Goal: Task Accomplishment & Management: Complete application form

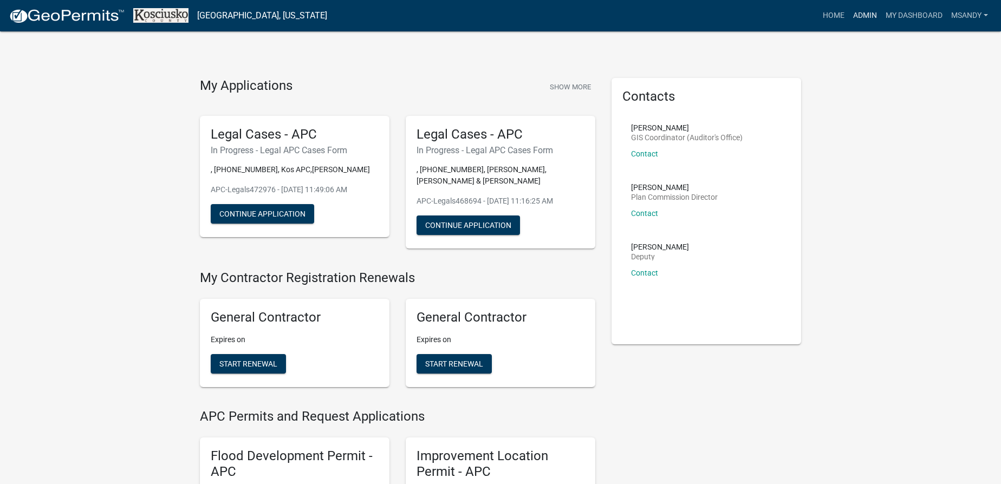
click at [869, 17] on link "Admin" at bounding box center [865, 15] width 32 height 21
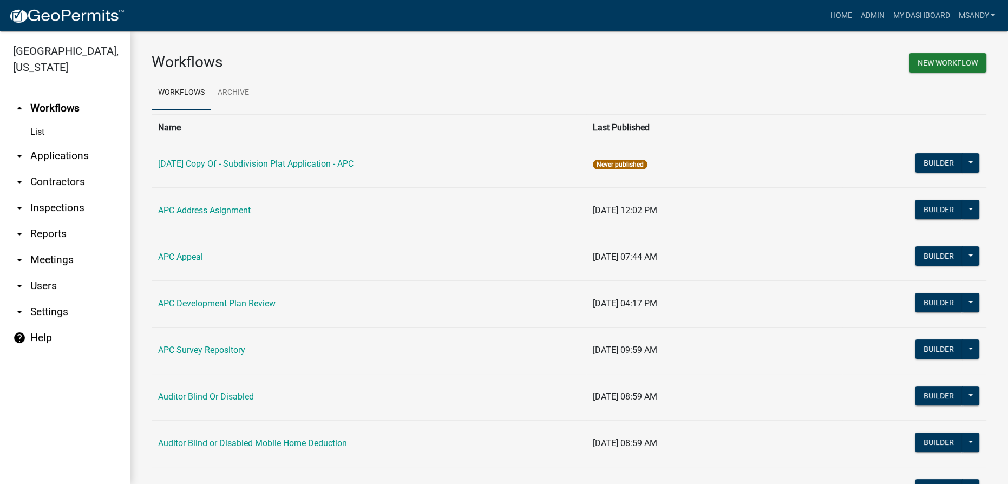
click at [71, 159] on link "arrow_drop_down Applications" at bounding box center [65, 156] width 130 height 26
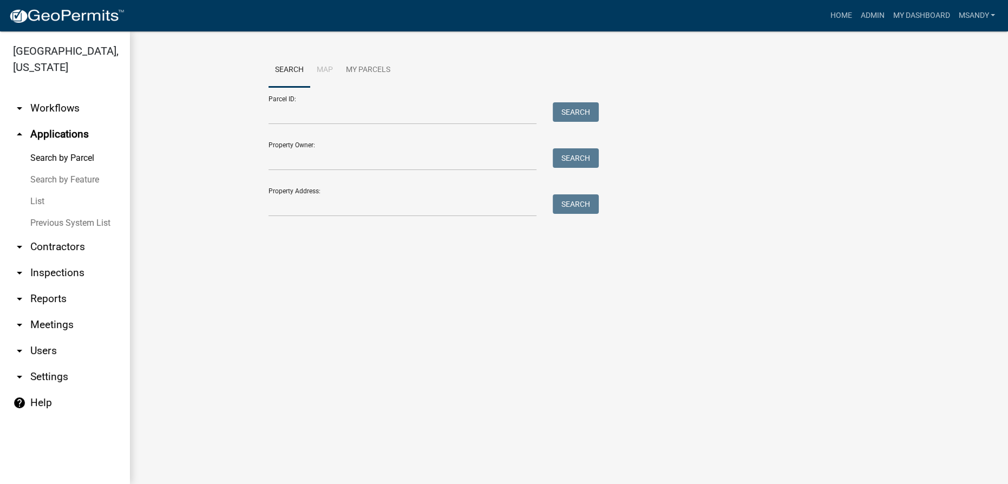
click at [36, 205] on link "List" at bounding box center [65, 202] width 130 height 22
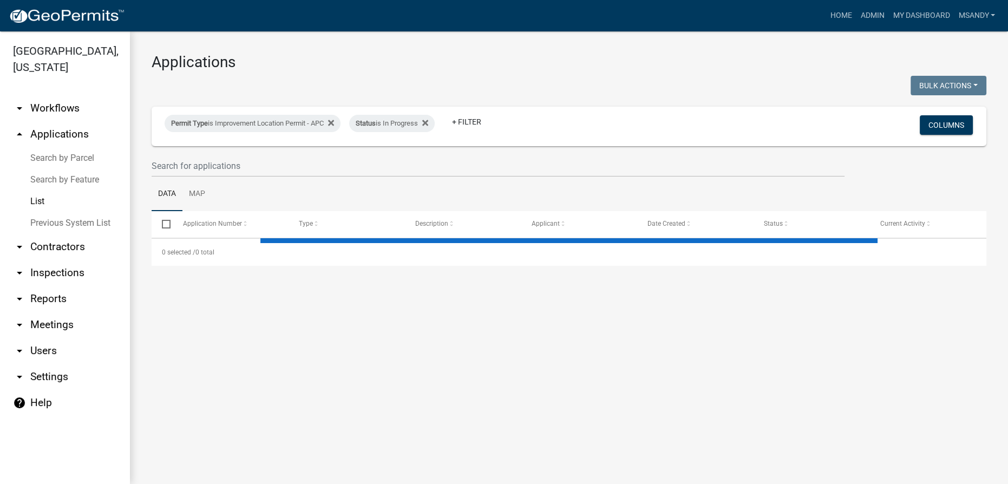
select select "3: 100"
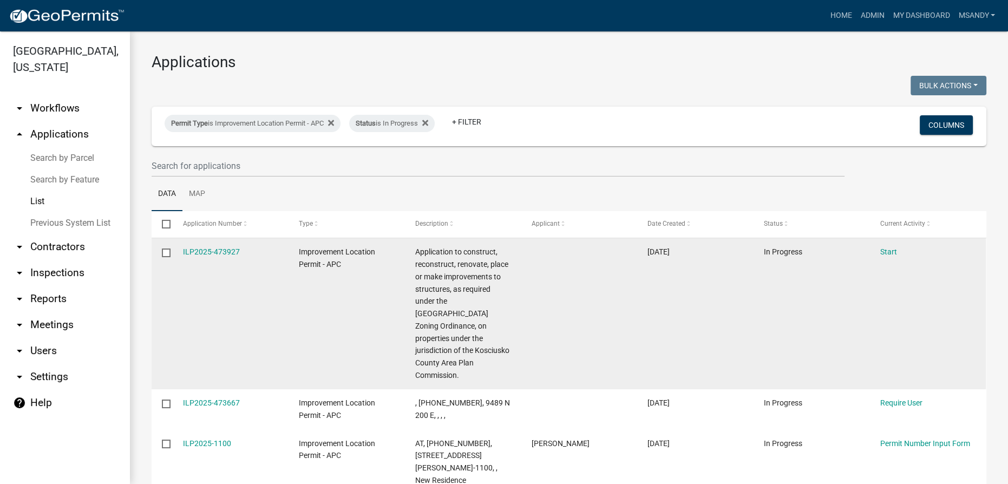
click at [169, 250] on input "checkbox" at bounding box center [165, 252] width 7 height 7
checkbox input "true"
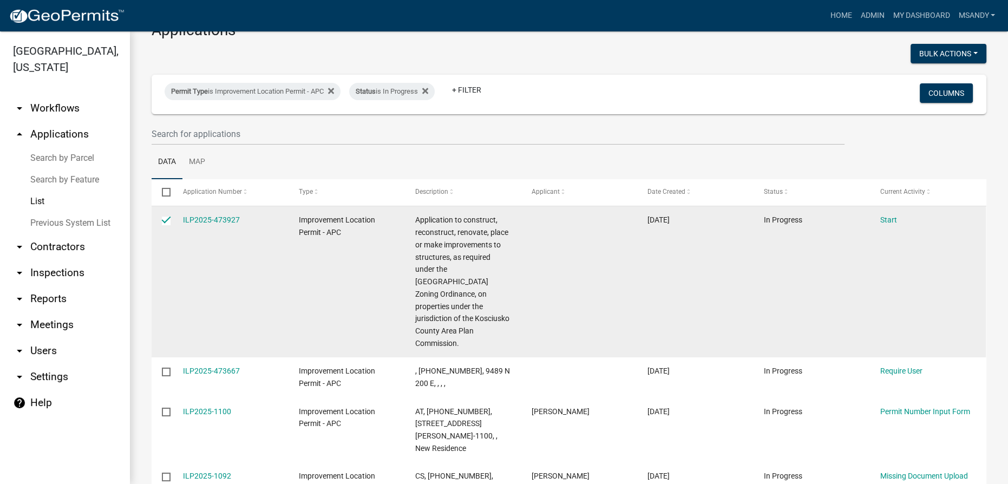
scroll to position [49, 0]
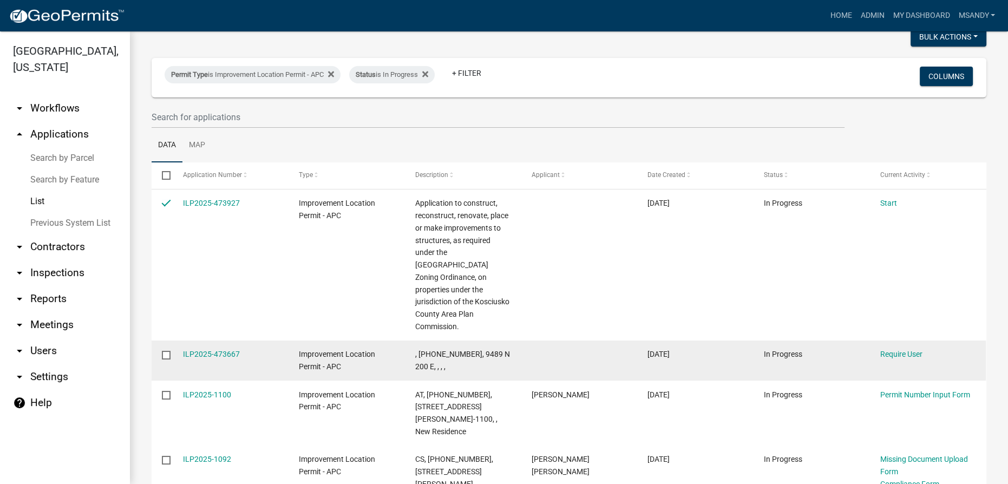
click at [167, 351] on input "checkbox" at bounding box center [165, 354] width 7 height 7
checkbox input "true"
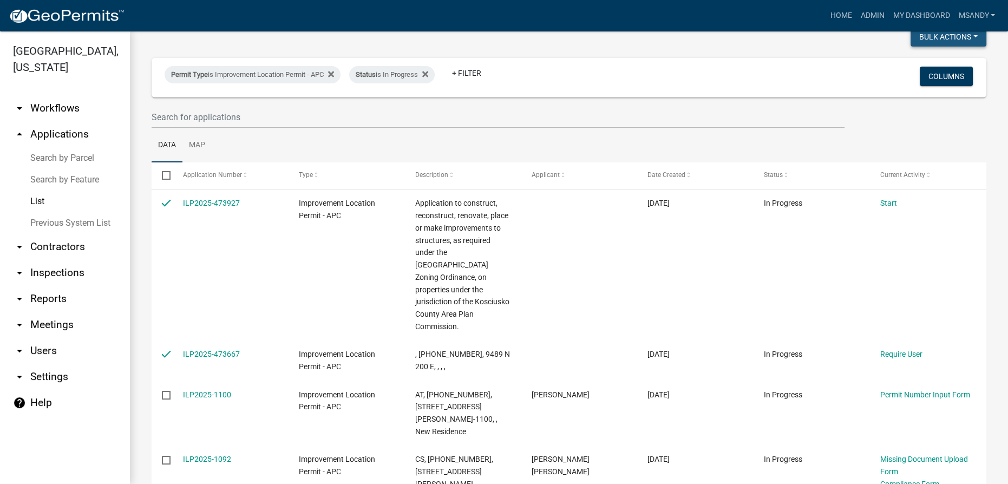
click at [915, 40] on button "Bulk Actions" at bounding box center [949, 36] width 76 height 19
click at [917, 62] on button "Void" at bounding box center [943, 65] width 87 height 26
checkbox input "false"
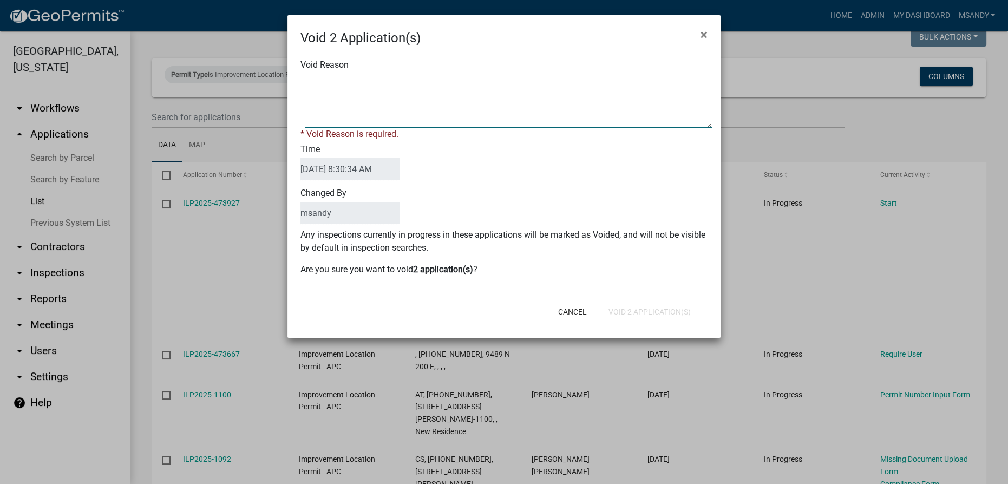
click at [622, 97] on textarea "Void Reason" at bounding box center [508, 101] width 407 height 54
type textarea "Incomplete"
click at [635, 310] on div "Cancel Void 2 Application(s)" at bounding box center [574, 312] width 267 height 28
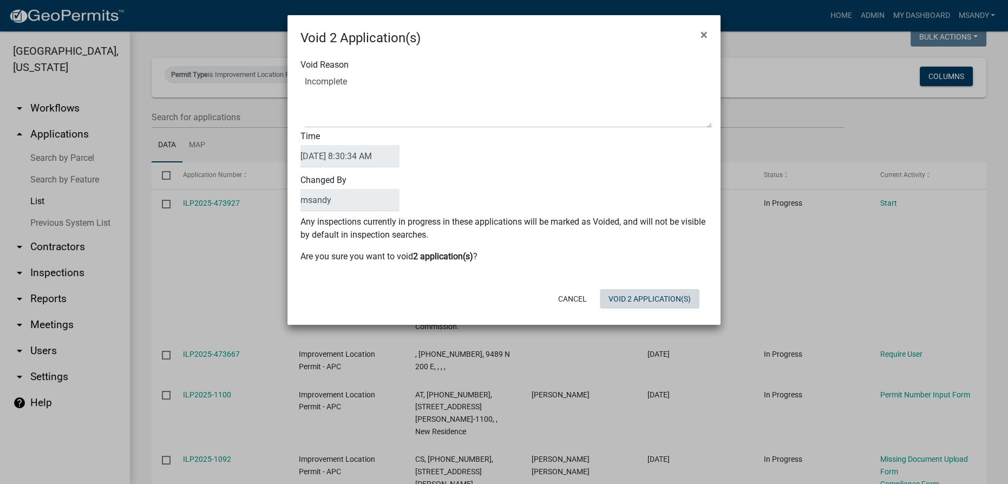
click at [635, 300] on button "Void 2 Application(s)" at bounding box center [650, 298] width 100 height 19
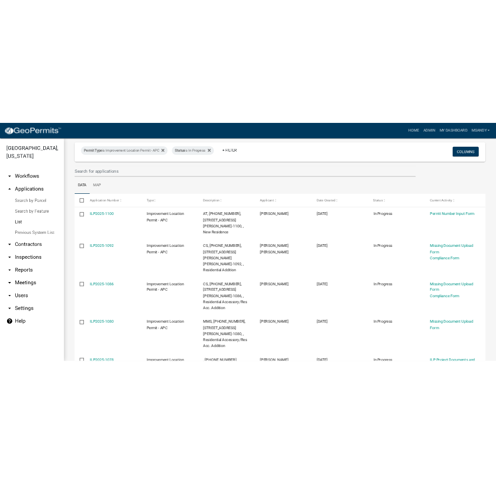
scroll to position [51, 0]
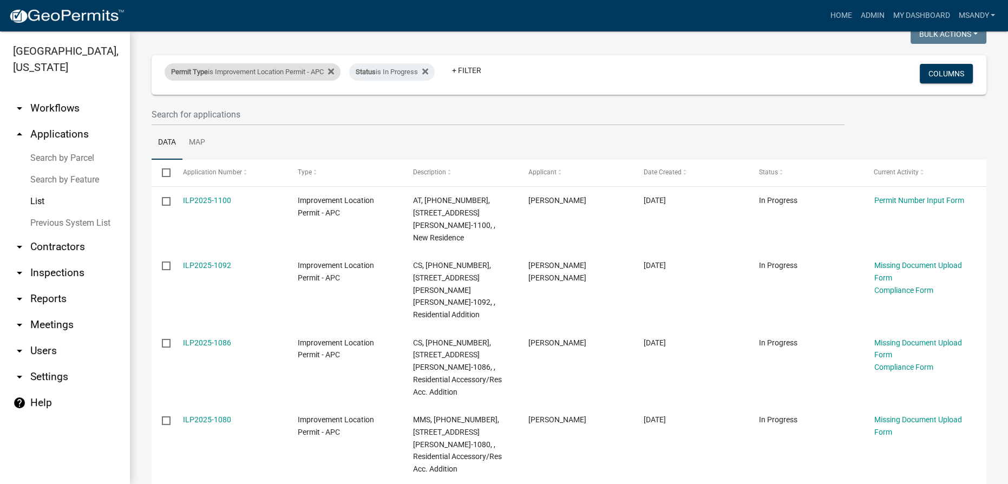
click at [264, 68] on div "Permit Type is Improvement Location Permit - APC" at bounding box center [253, 71] width 176 height 17
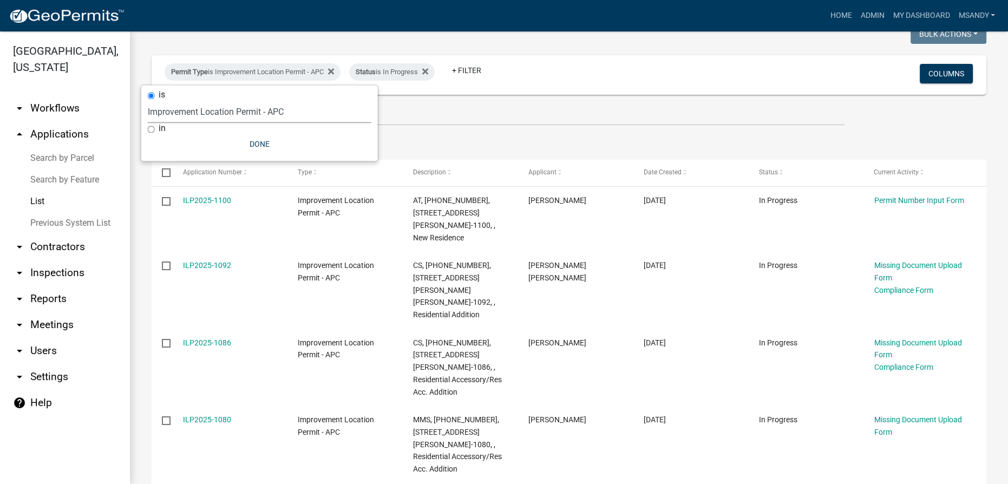
click at [242, 110] on select "Select an option 6 27 2024 Copy Of - Subdivision Plat Application - APC APC Add…" at bounding box center [260, 112] width 224 height 22
select select "06555e07-7e79-4569-9f73-610b83aead0f"
click at [148, 101] on select "Select an option 6 27 2024 Copy Of - Subdivision Plat Application - APC APC Add…" at bounding box center [260, 112] width 224 height 22
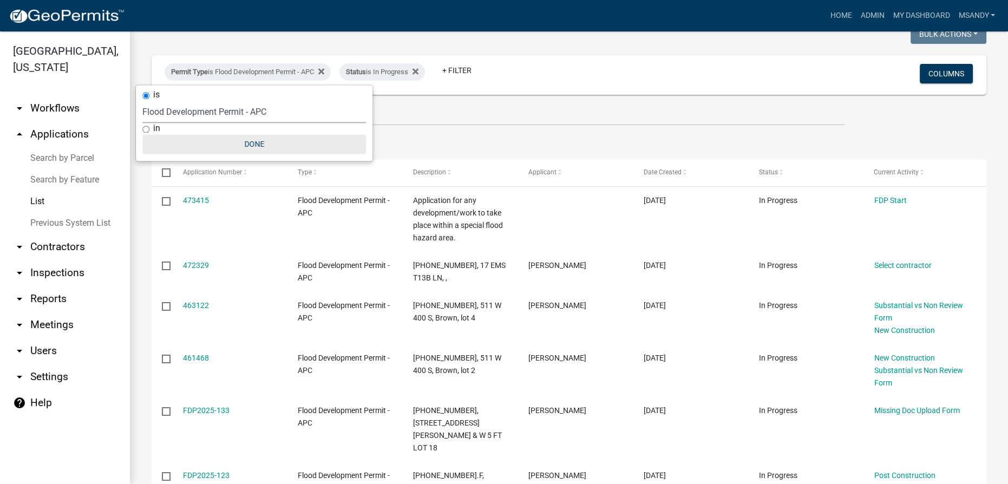
click at [254, 143] on button "Done" at bounding box center [254, 143] width 224 height 19
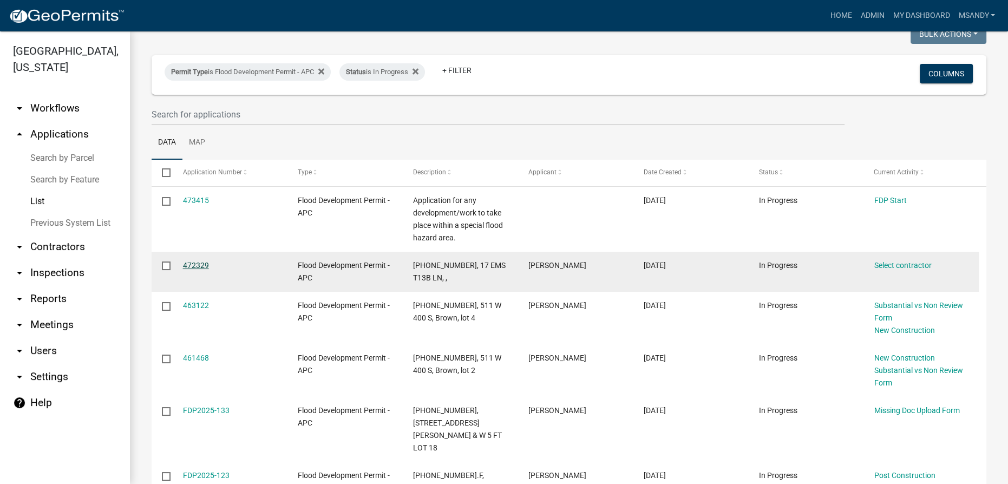
click at [200, 263] on link "472329" at bounding box center [196, 265] width 26 height 9
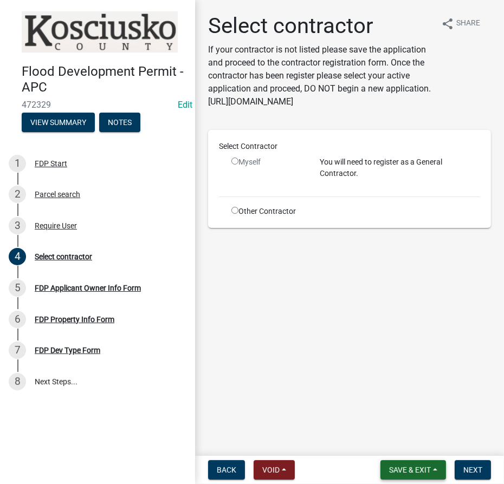
click at [430, 467] on span "Save & Exit" at bounding box center [410, 470] width 42 height 9
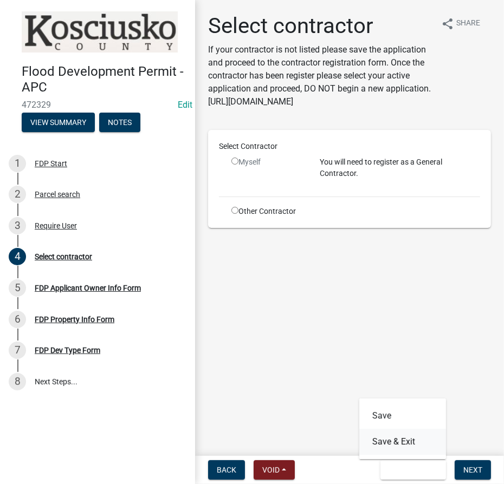
click at [403, 446] on button "Save & Exit" at bounding box center [402, 442] width 87 height 26
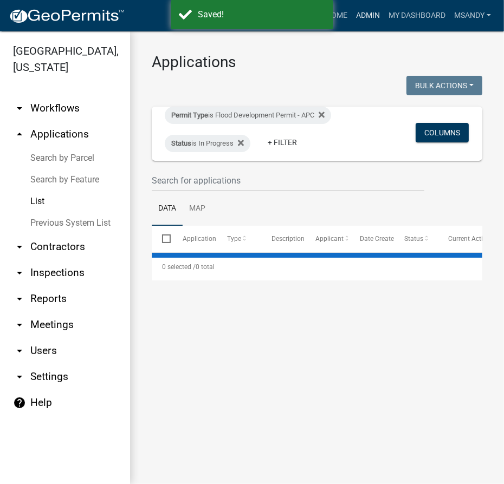
select select "3: 100"
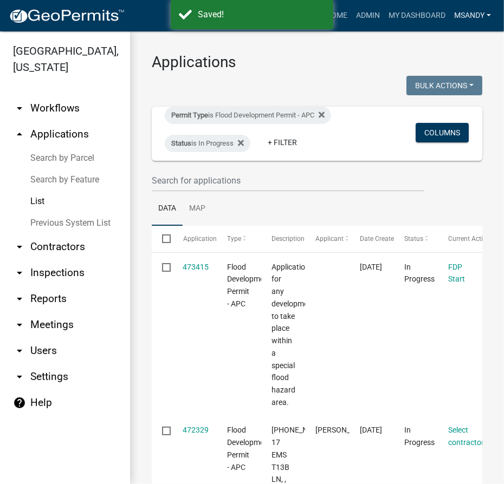
click at [464, 14] on link "msandy" at bounding box center [471, 15] width 45 height 21
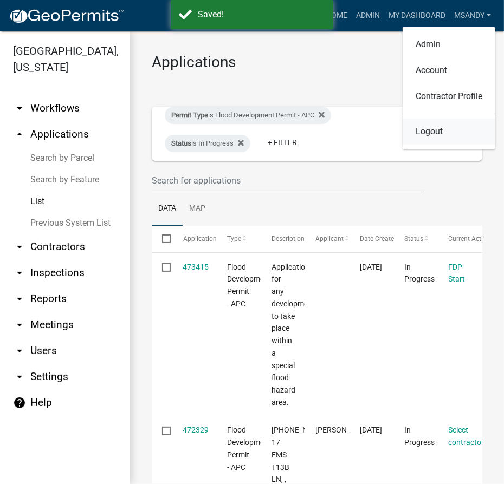
click at [420, 130] on link "Logout" at bounding box center [448, 132] width 93 height 26
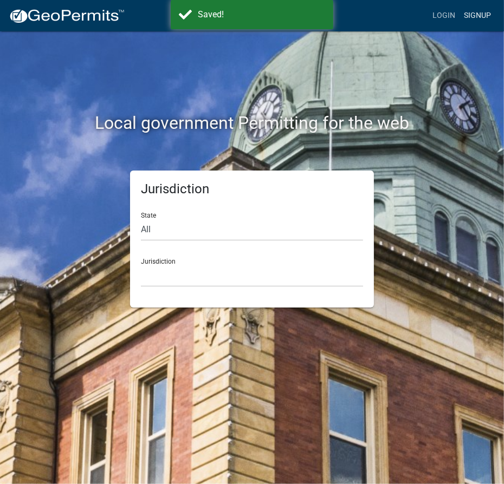
click at [483, 15] on link "Signup" at bounding box center [477, 15] width 36 height 21
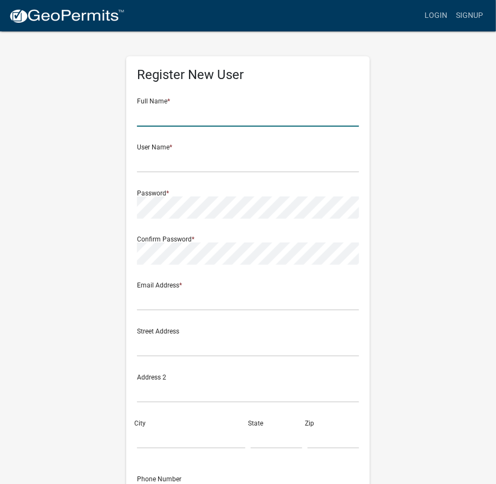
click at [187, 119] on input "text" at bounding box center [248, 116] width 222 height 22
click at [148, 115] on input "text" at bounding box center [248, 116] width 222 height 22
type input "H"
click at [193, 114] on input "Mahlon" at bounding box center [248, 116] width 222 height 22
type input "Mahlon Graber"
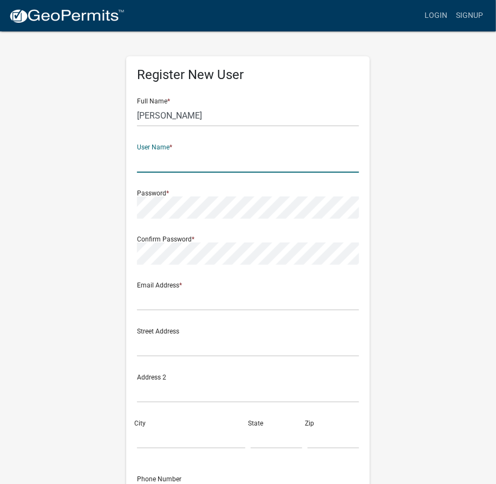
click at [189, 159] on input "text" at bounding box center [248, 162] width 222 height 22
type input "mahlongraber"
type input "m"
type input "a"
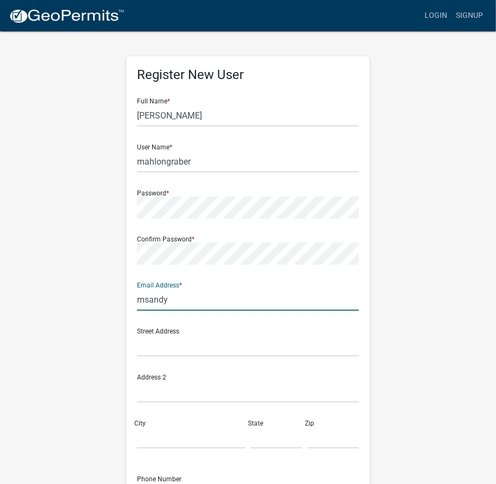
click at [217, 307] on input "msandy" at bounding box center [248, 300] width 222 height 22
click at [198, 307] on input "msandy" at bounding box center [248, 300] width 222 height 22
type input "msandy@kcgov.com"
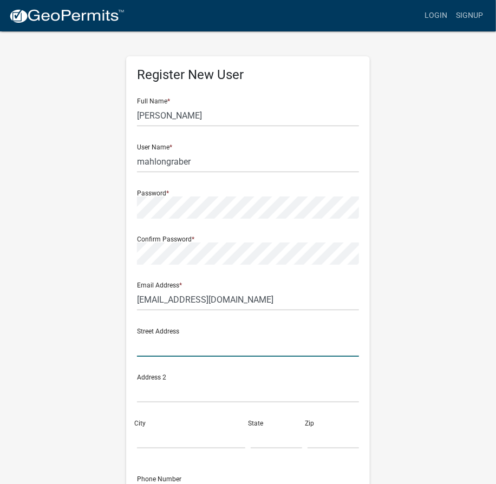
click at [196, 344] on input "text" at bounding box center [248, 346] width 222 height 22
type input "3898 E 300 S"
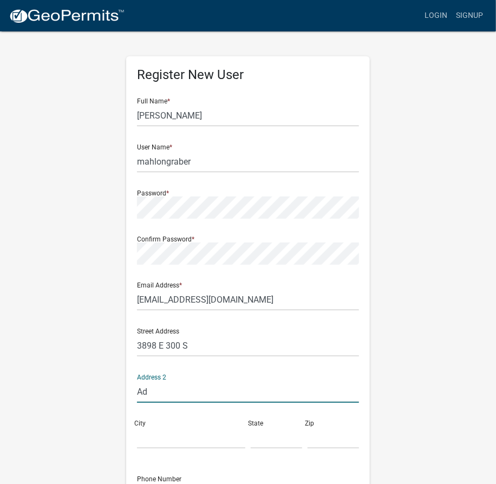
type input "A"
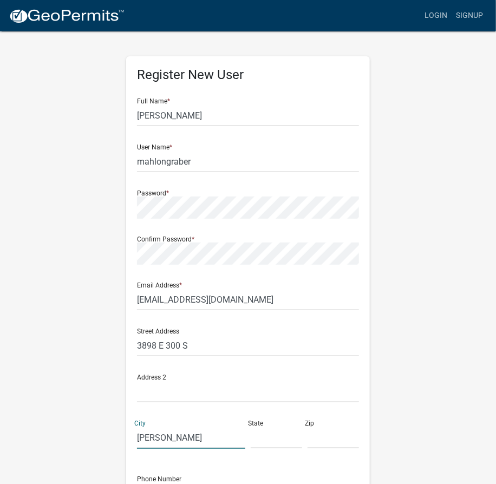
type input "Adams"
type input "In"
type input "46772"
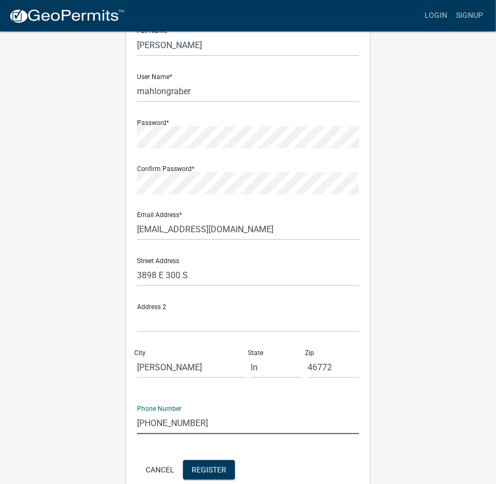
scroll to position [126, 0]
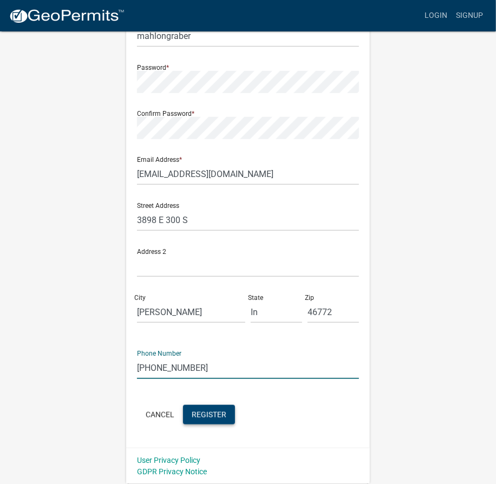
type input "260-301-4726"
click at [209, 415] on span "Register" at bounding box center [209, 414] width 35 height 9
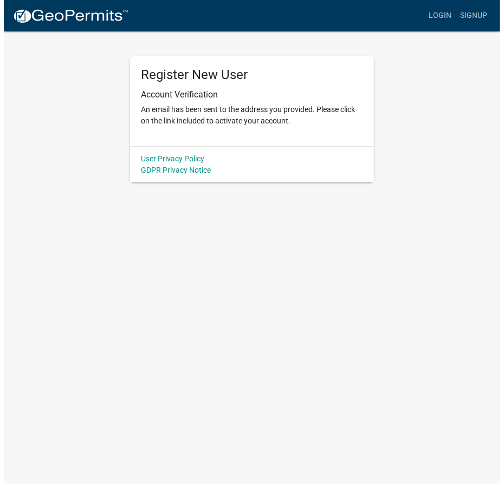
scroll to position [0, 0]
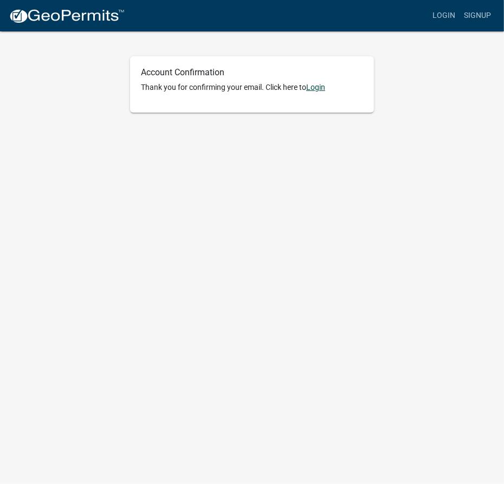
click at [321, 89] on link "Login" at bounding box center [315, 87] width 19 height 9
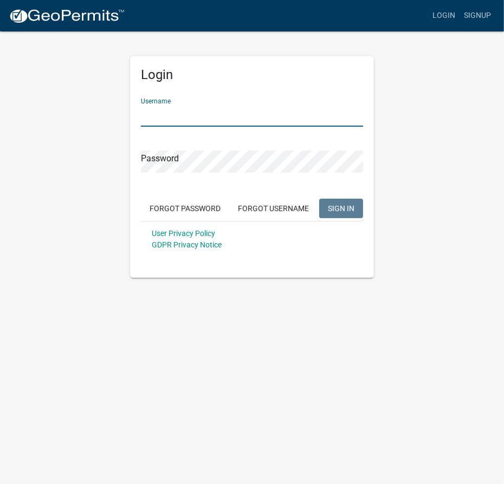
click at [226, 121] on input "Username" at bounding box center [252, 116] width 222 height 22
type input "mahlongraber"
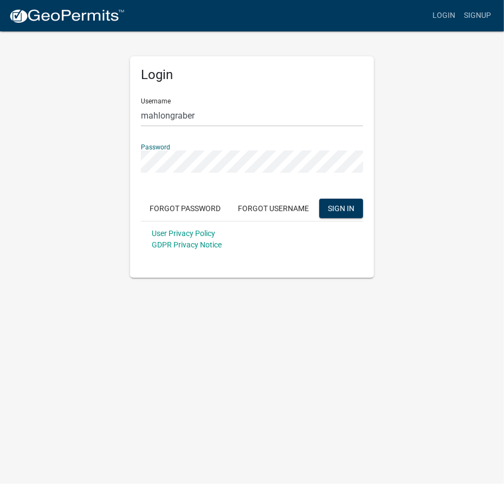
click at [319, 199] on button "SIGN IN" at bounding box center [341, 208] width 44 height 19
